Goal: Transaction & Acquisition: Purchase product/service

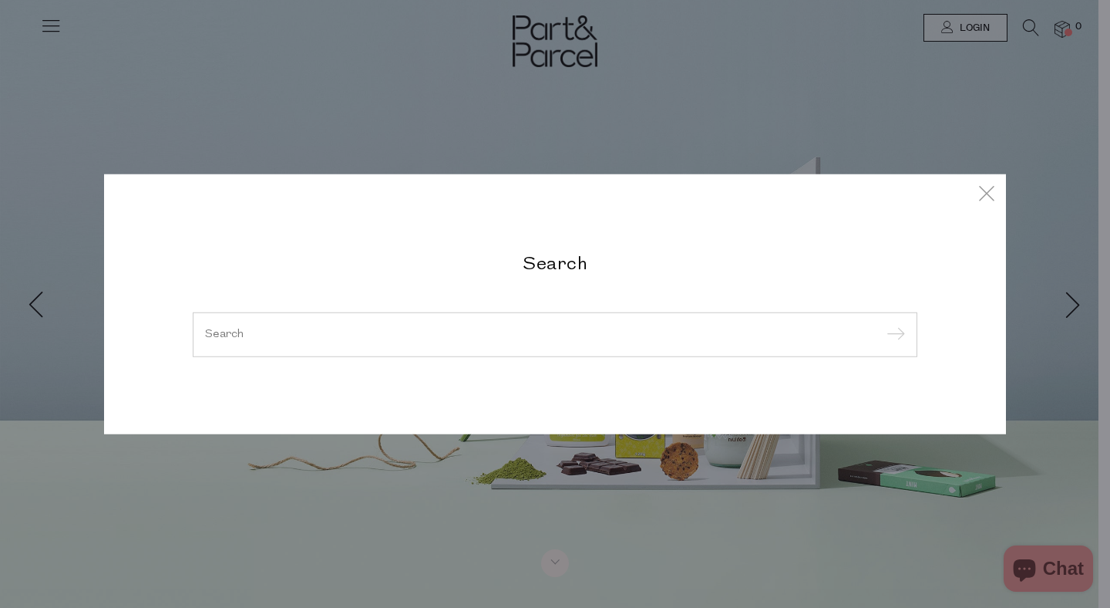
type input "e"
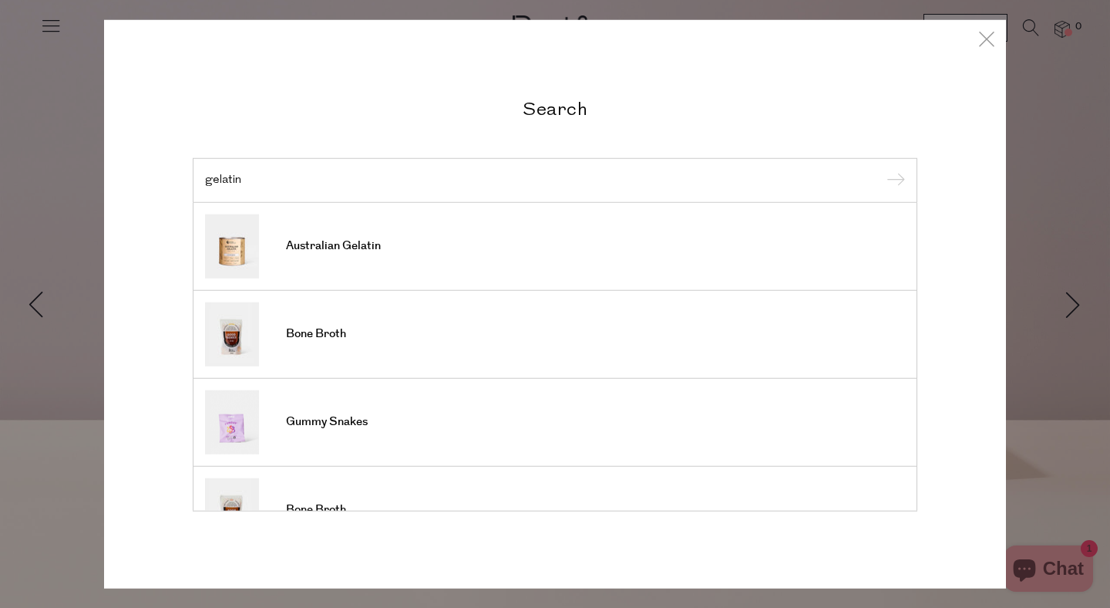
type input "gelatin"
click at [882, 170] on input "submit" at bounding box center [893, 181] width 23 height 23
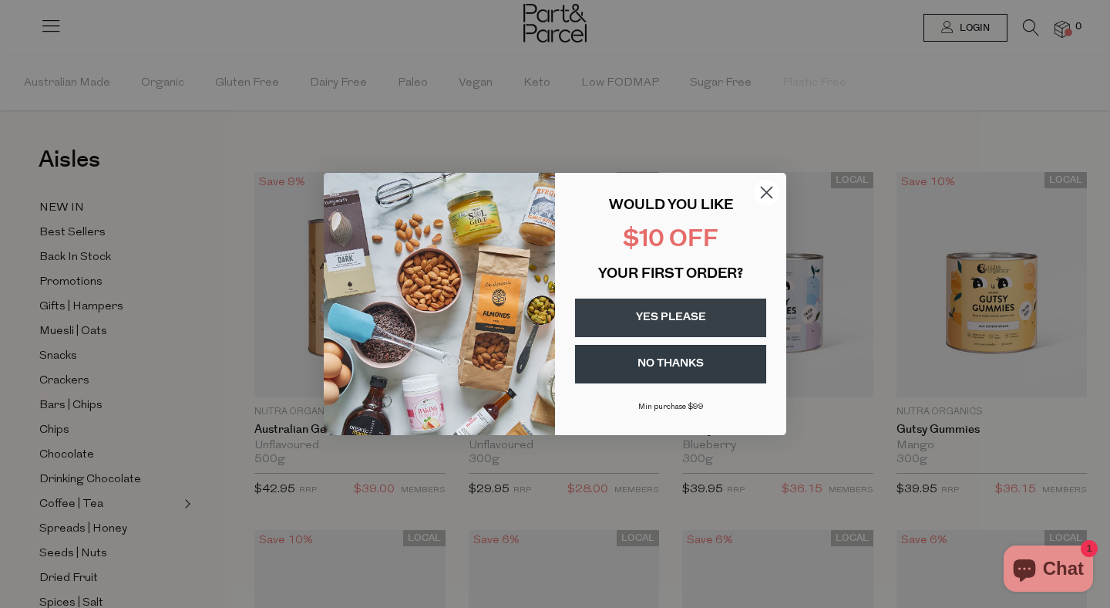
click at [762, 195] on circle "Close dialog" at bounding box center [766, 192] width 25 height 25
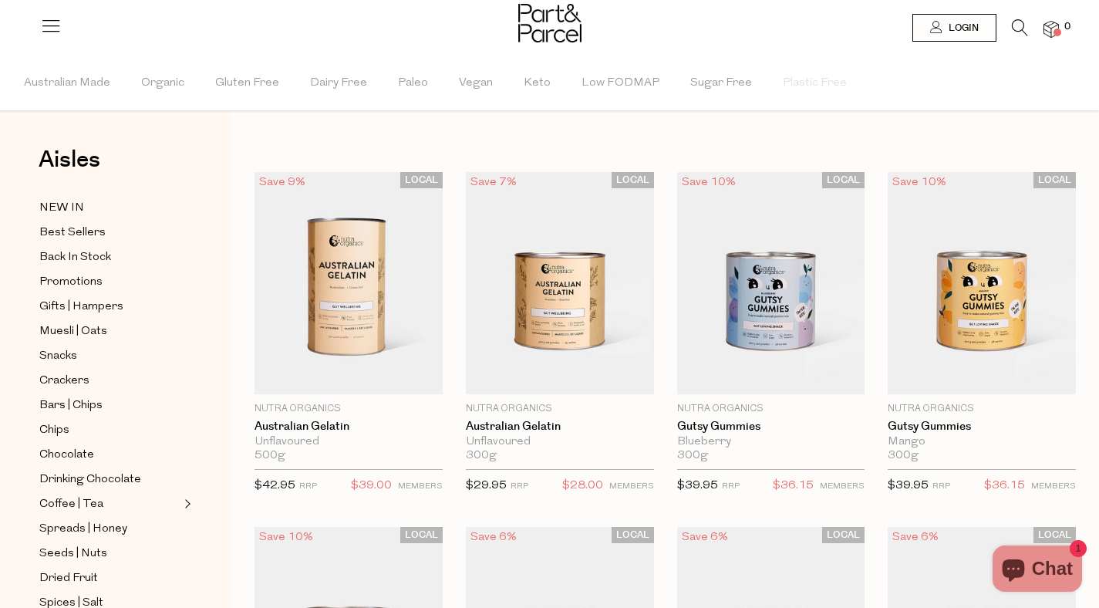
click at [1016, 28] on icon at bounding box center [1020, 27] width 16 height 17
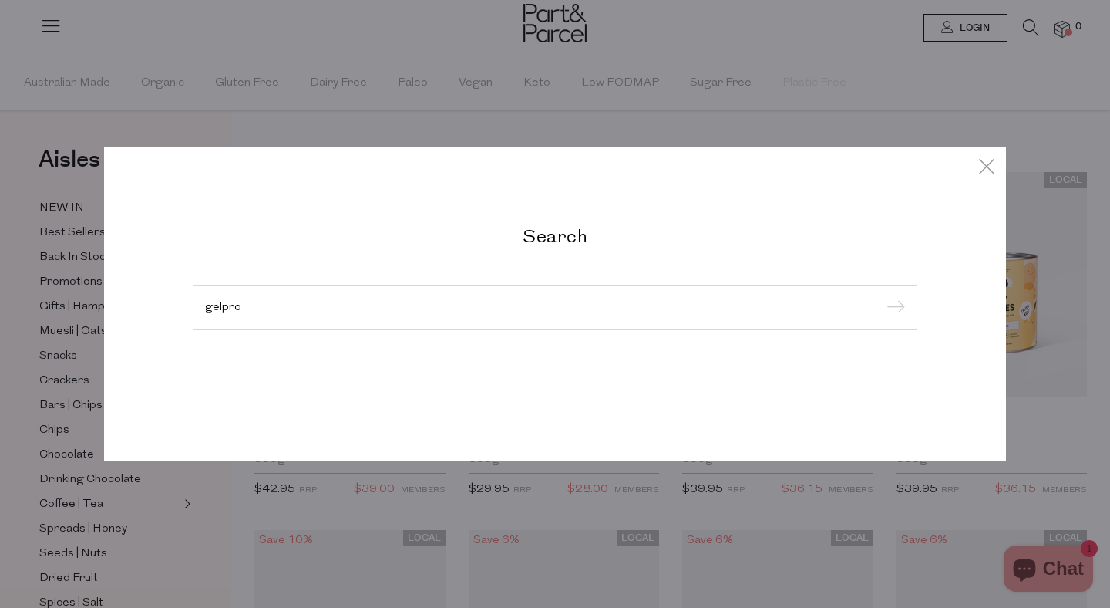
type input "gelpro"
click at [882, 297] on input "submit" at bounding box center [893, 308] width 23 height 23
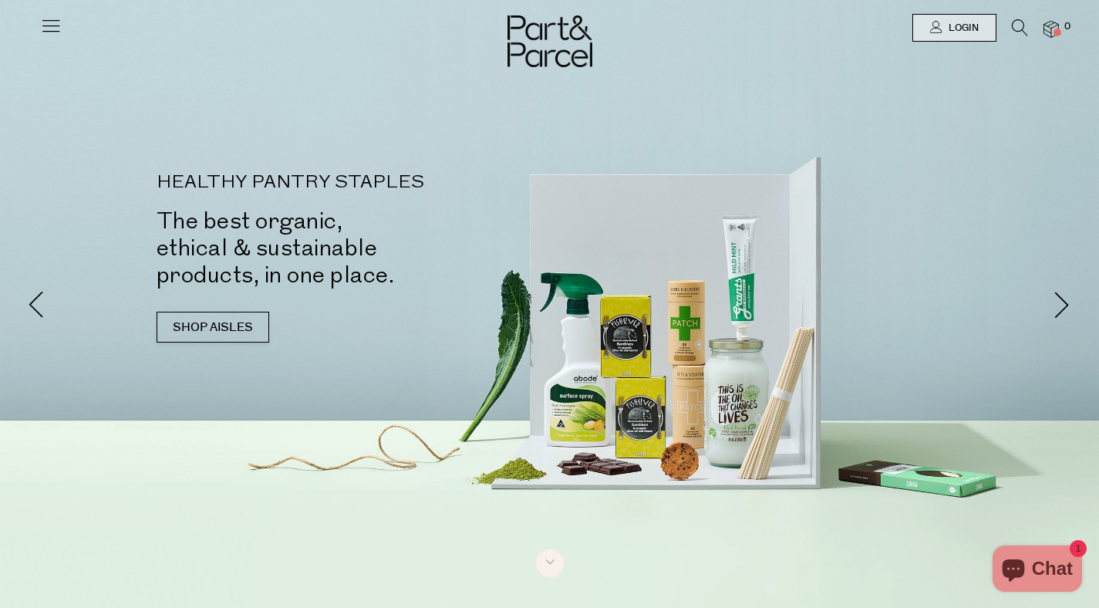
click at [1012, 24] on icon at bounding box center [1020, 27] width 16 height 17
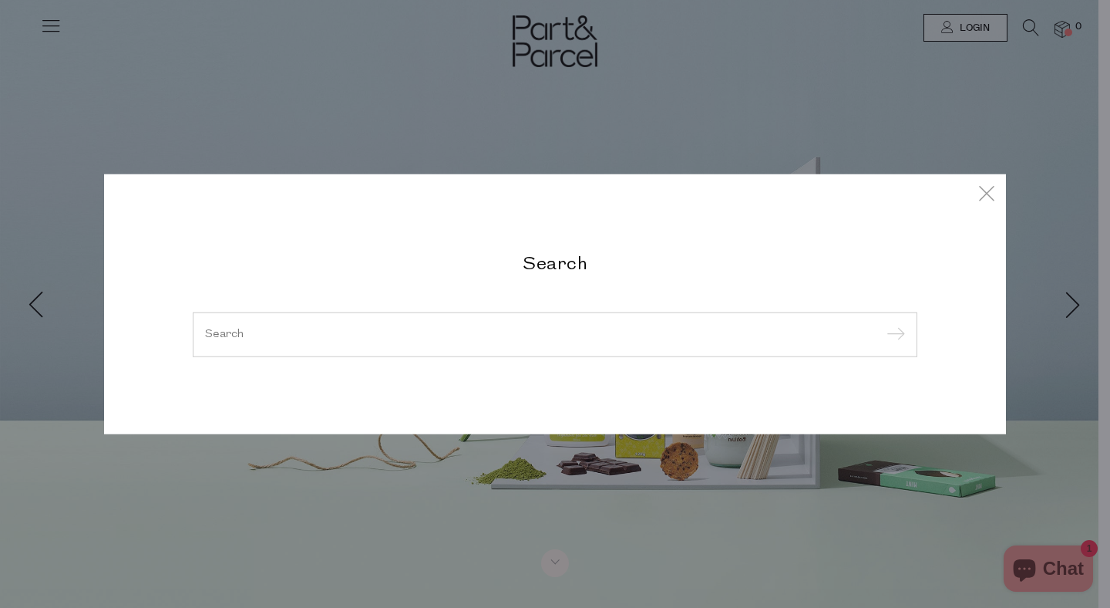
click at [470, 329] on input "search" at bounding box center [555, 335] width 700 height 12
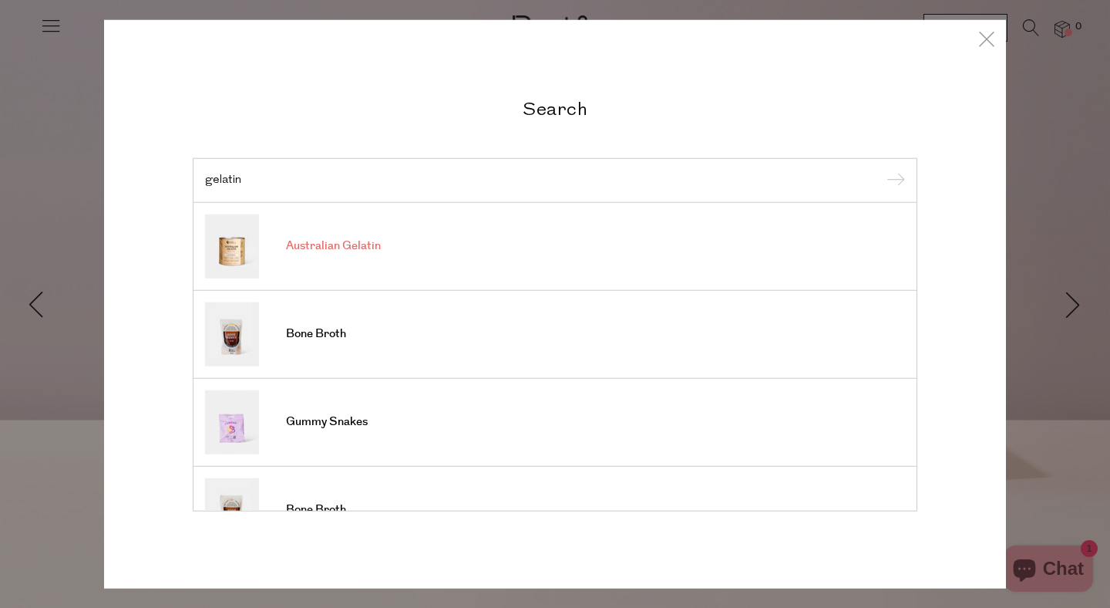
type input "gelatin"
click at [349, 246] on span "Australian Gelatin" at bounding box center [333, 245] width 95 height 15
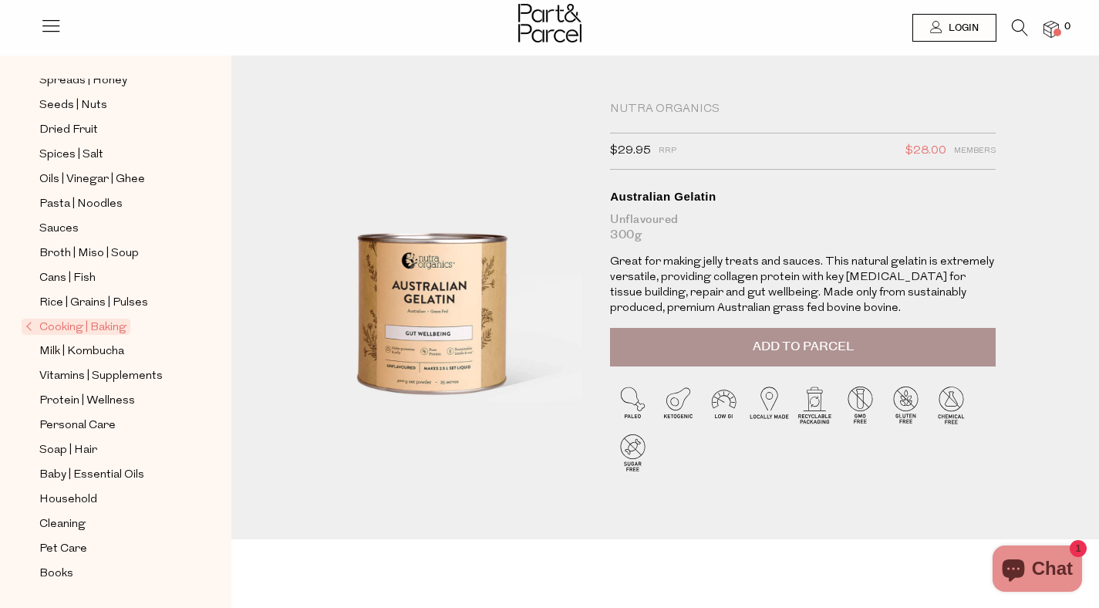
click at [52, 25] on icon at bounding box center [51, 26] width 22 height 22
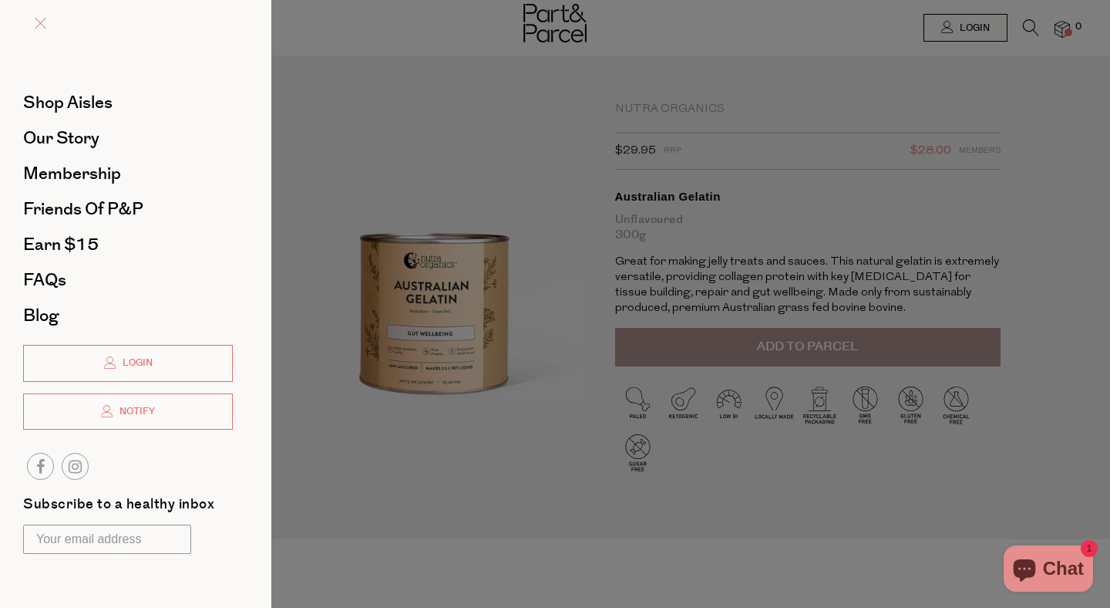
click at [45, 20] on span at bounding box center [41, 24] width 12 height 12
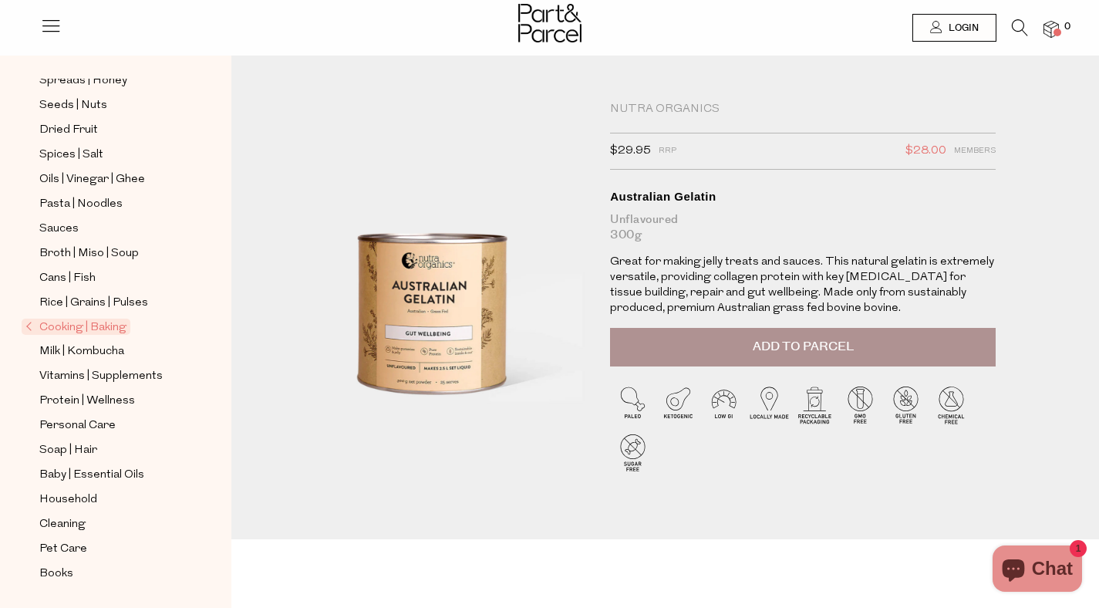
click at [1017, 29] on icon at bounding box center [1020, 27] width 16 height 17
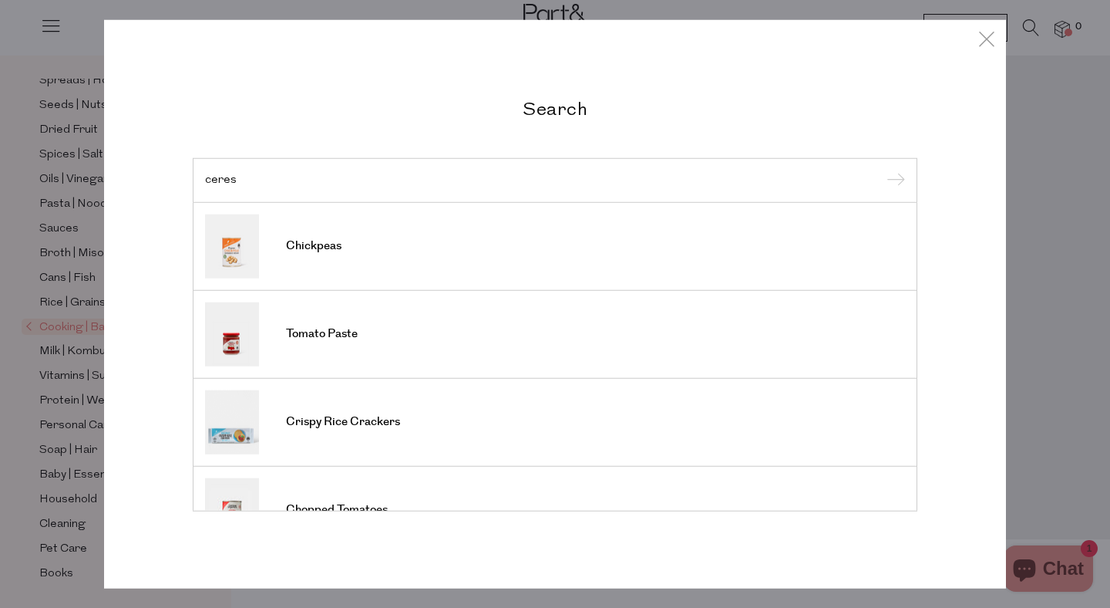
type input "ceres"
click at [882, 170] on input "submit" at bounding box center [893, 181] width 23 height 23
